Goal: Task Accomplishment & Management: Use online tool/utility

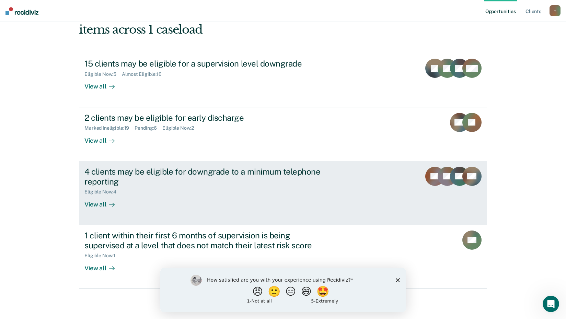
scroll to position [95, 0]
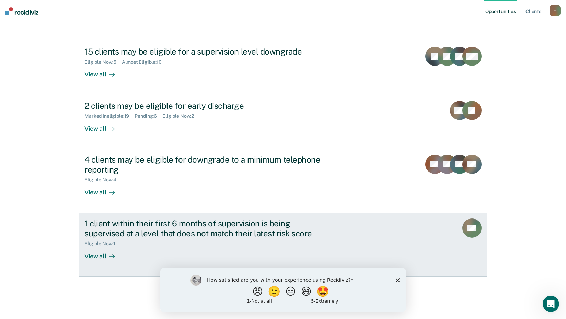
click at [86, 257] on div "View all" at bounding box center [103, 253] width 38 height 13
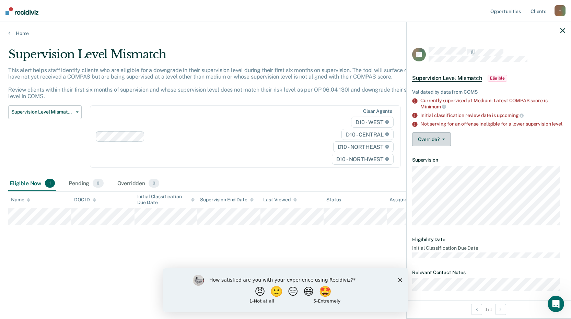
click at [447, 145] on button "Override?" at bounding box center [431, 139] width 39 height 14
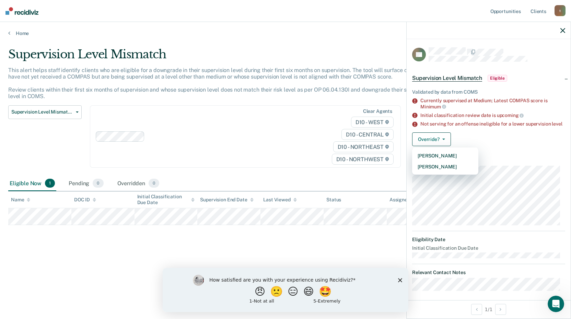
click at [282, 182] on div "Eligible Now 1 Pending 0 Overridden 0" at bounding box center [285, 183] width 555 height 15
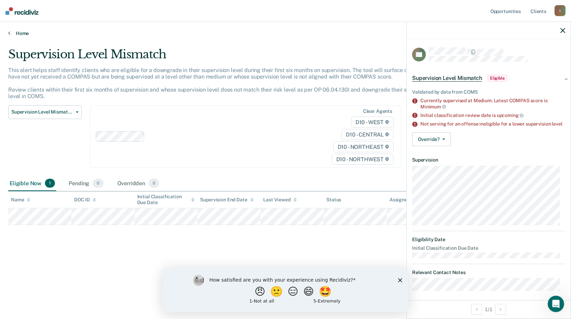
click at [18, 32] on link "Home" at bounding box center [285, 33] width 555 height 6
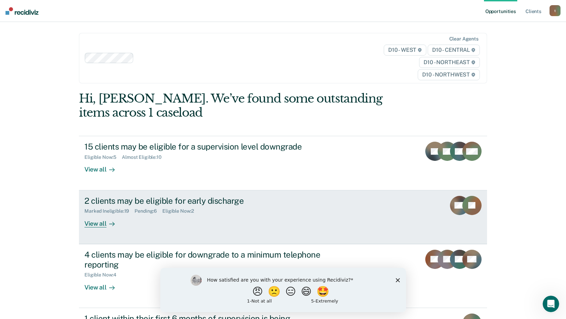
click at [96, 223] on div "View all" at bounding box center [103, 220] width 38 height 13
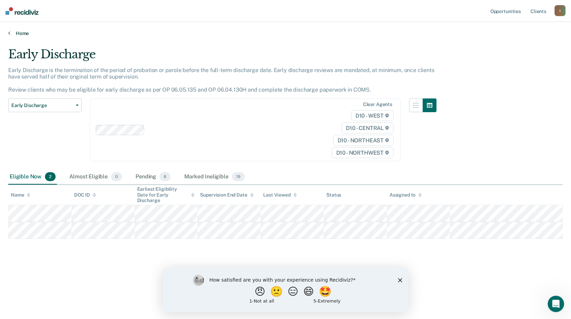
click at [10, 32] on icon at bounding box center [9, 32] width 2 height 5
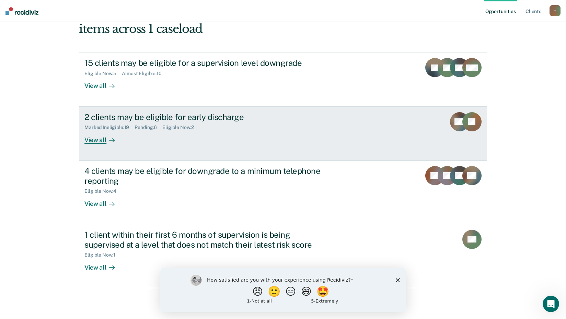
scroll to position [95, 0]
